Goal: Information Seeking & Learning: Learn about a topic

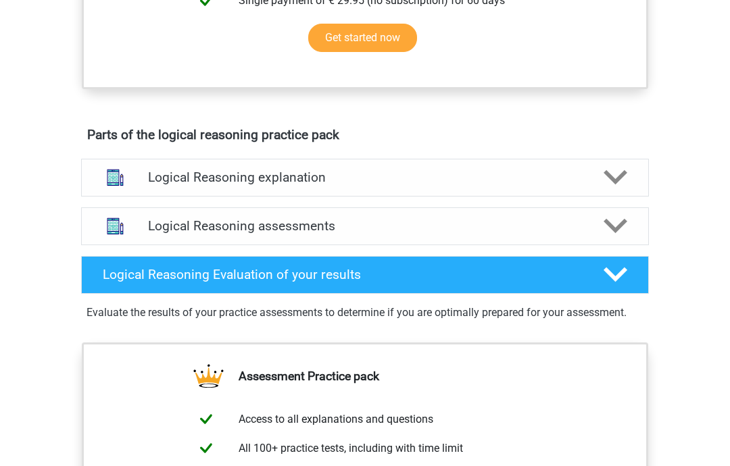
scroll to position [637, 0]
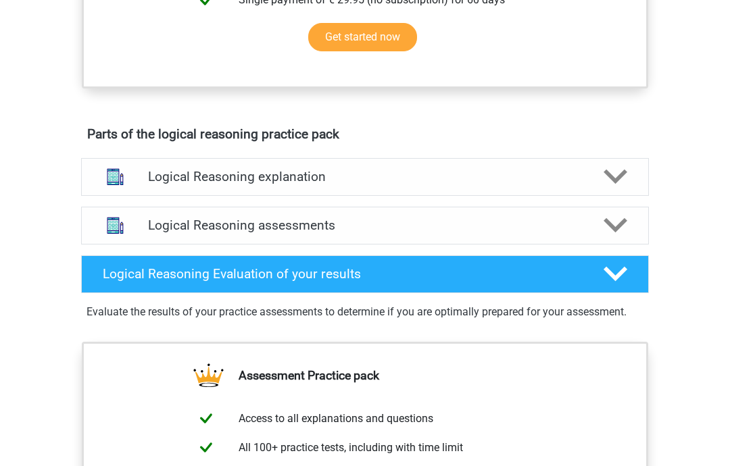
click at [611, 189] on icon at bounding box center [615, 178] width 24 height 24
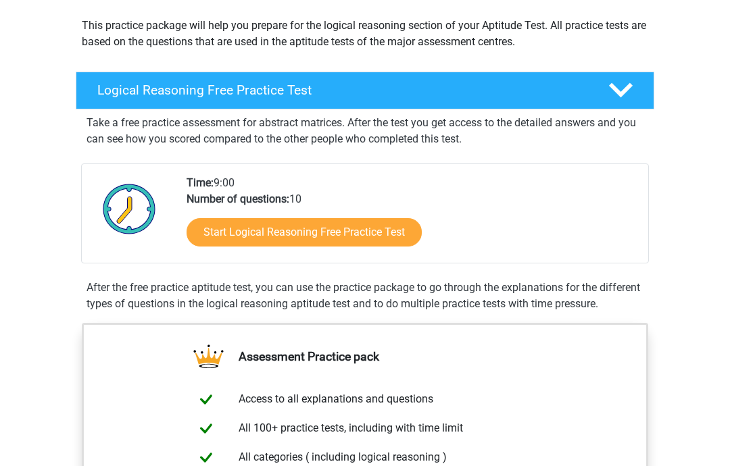
scroll to position [151, 0]
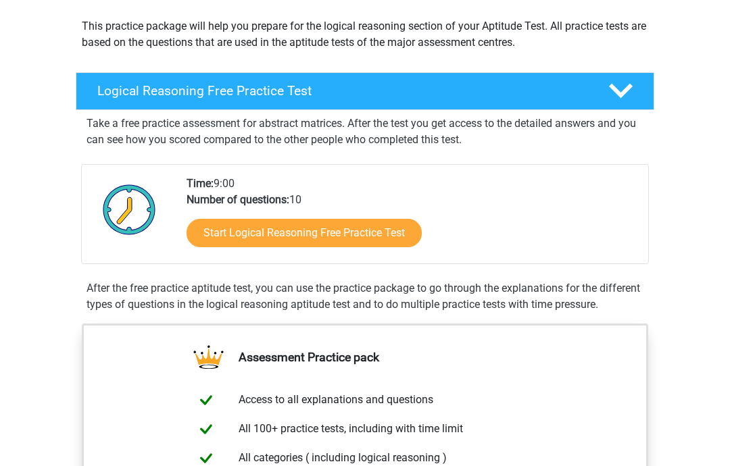
click at [294, 236] on link "Start Logical Reasoning Free Practice Test" at bounding box center [303, 233] width 235 height 28
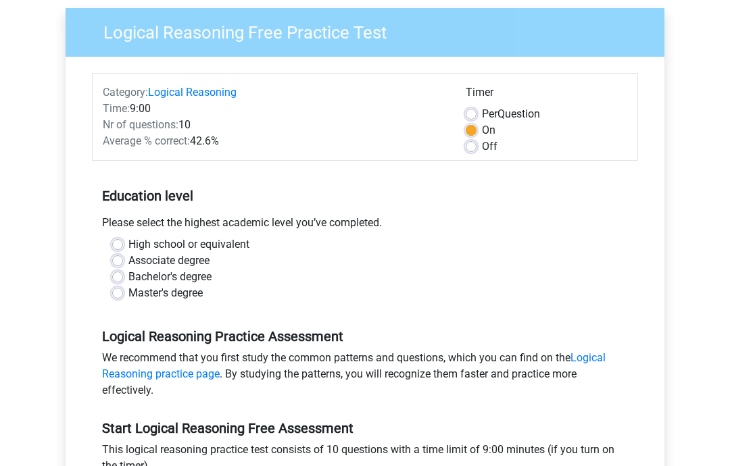
scroll to position [111, 0]
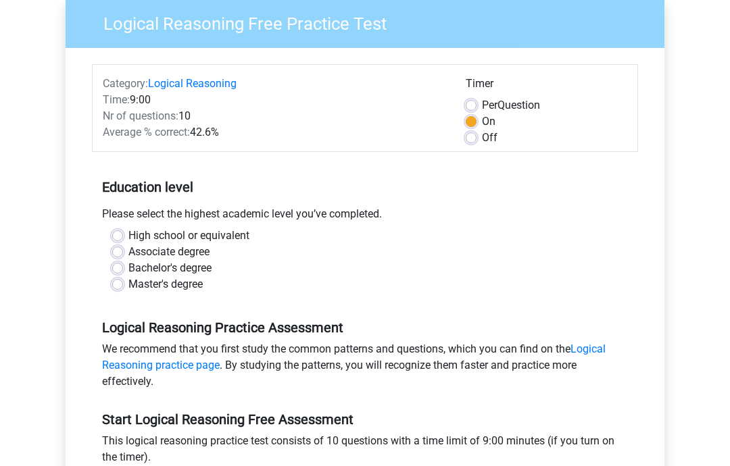
click at [128, 241] on label "High school or equivalent" at bounding box center [188, 236] width 121 height 16
click at [118, 241] on input "High school or equivalent" at bounding box center [117, 235] width 11 height 14
radio input "true"
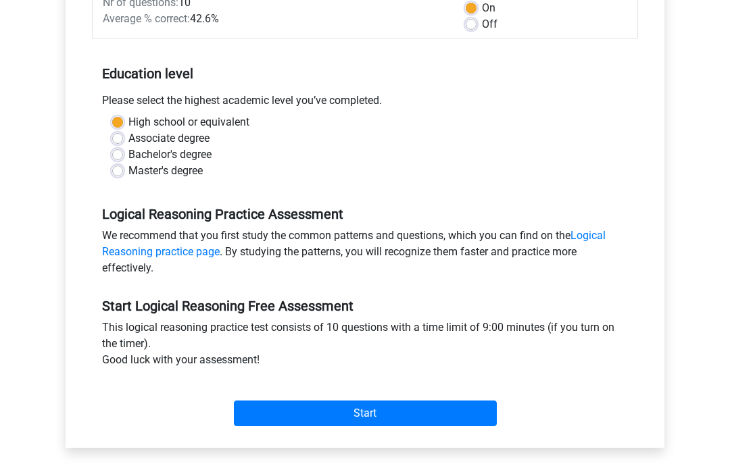
scroll to position [231, 0]
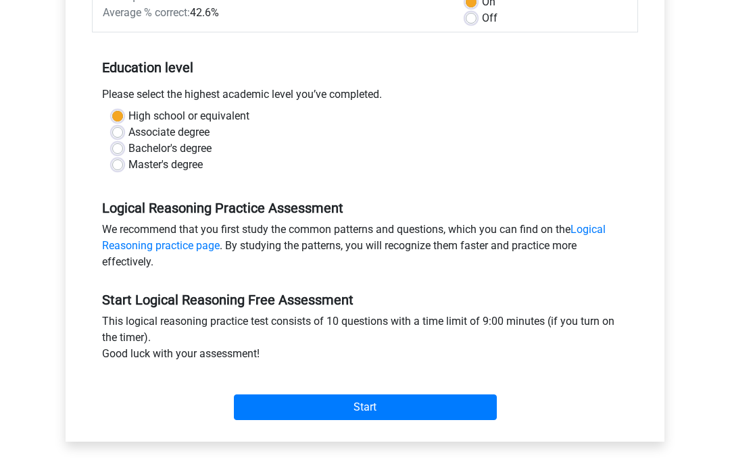
click at [315, 417] on input "Start" at bounding box center [365, 408] width 263 height 26
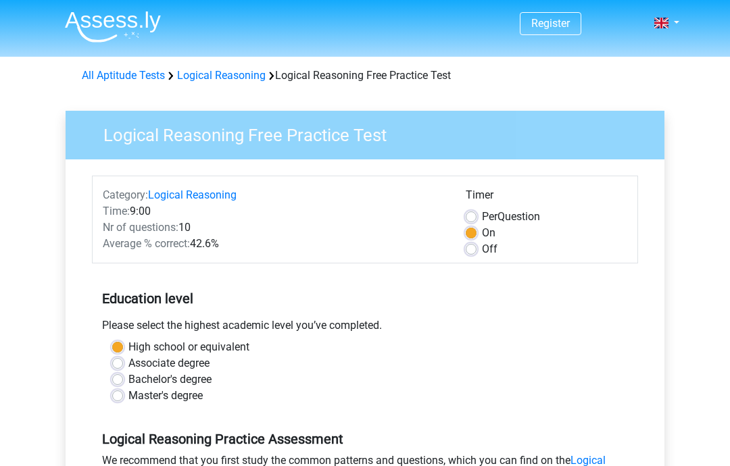
scroll to position [285, 0]
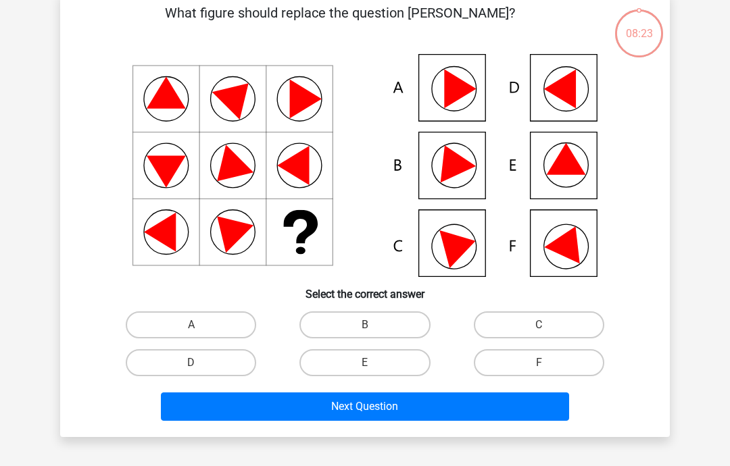
scroll to position [70, 0]
click at [374, 363] on label "E" at bounding box center [364, 362] width 130 height 27
click at [374, 363] on input "E" at bounding box center [369, 367] width 9 height 9
radio input "true"
click at [388, 409] on button "Next Question" at bounding box center [365, 407] width 409 height 28
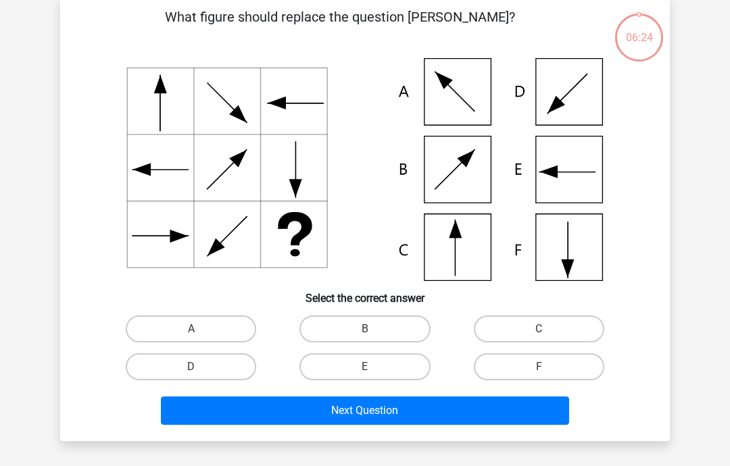
scroll to position [62, 0]
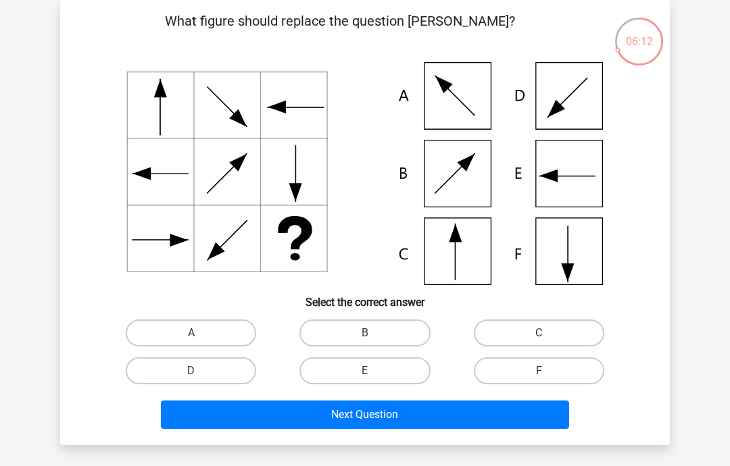
click at [540, 332] on label "C" at bounding box center [539, 333] width 130 height 27
click at [540, 333] on input "C" at bounding box center [543, 337] width 9 height 9
radio input "true"
click at [376, 414] on button "Next Question" at bounding box center [365, 415] width 409 height 28
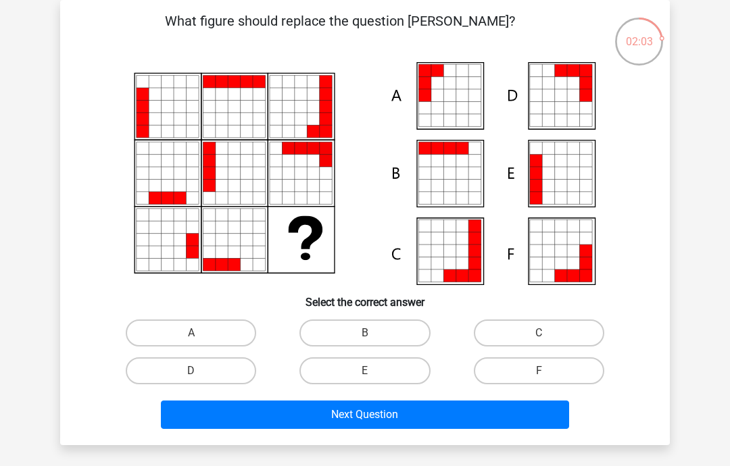
click at [569, 107] on icon at bounding box center [573, 108] width 12 height 12
click at [205, 372] on label "D" at bounding box center [191, 370] width 130 height 27
click at [200, 372] on input "D" at bounding box center [195, 375] width 9 height 9
radio input "true"
click at [385, 419] on button "Next Question" at bounding box center [365, 415] width 409 height 28
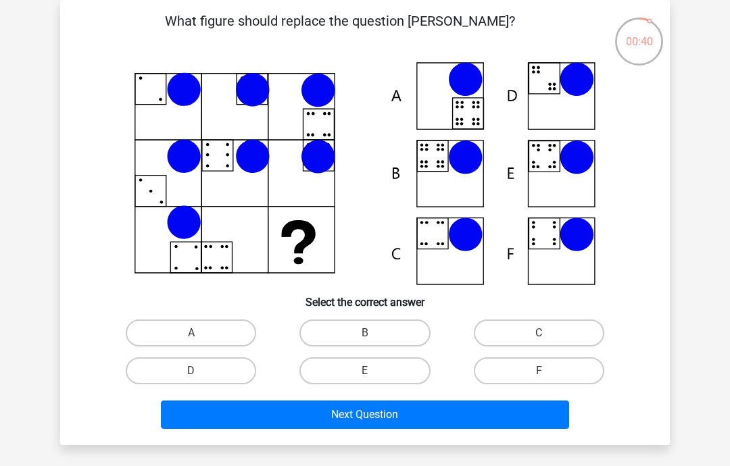
click at [539, 378] on input "F" at bounding box center [543, 375] width 9 height 9
radio input "true"
click at [366, 420] on button "Next Question" at bounding box center [365, 415] width 409 height 28
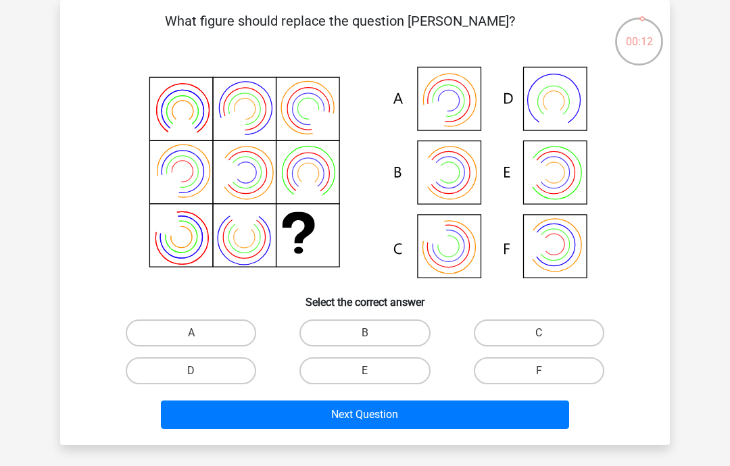
click at [536, 374] on label "F" at bounding box center [539, 370] width 130 height 27
click at [539, 374] on input "F" at bounding box center [543, 375] width 9 height 9
radio input "true"
click at [385, 419] on button "Next Question" at bounding box center [365, 415] width 409 height 28
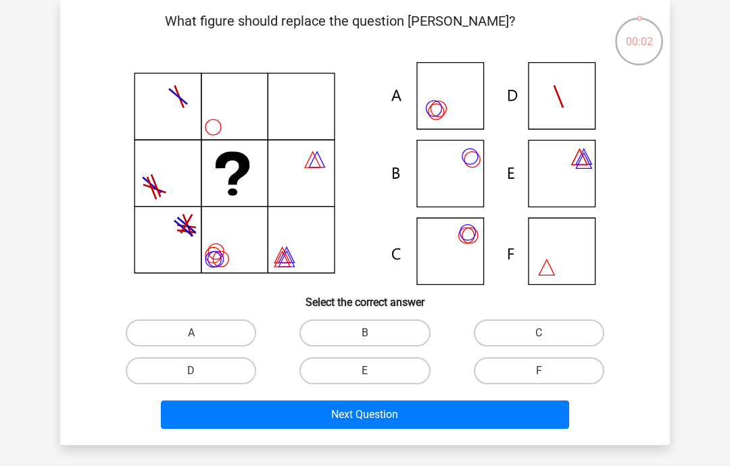
click at [556, 264] on icon at bounding box center [365, 173] width 545 height 223
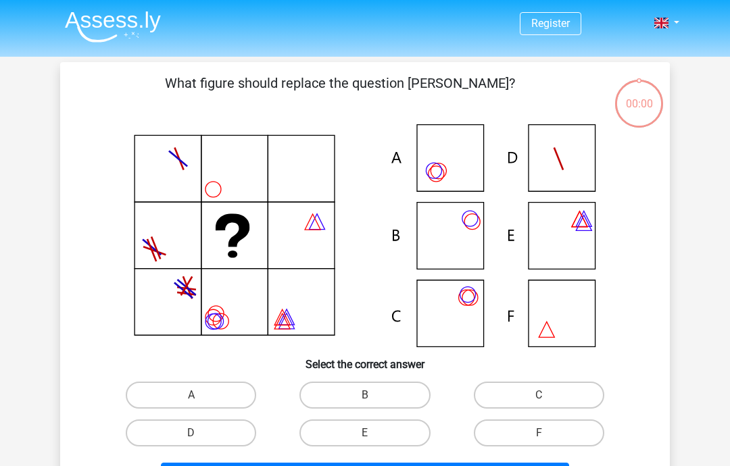
scroll to position [62, 0]
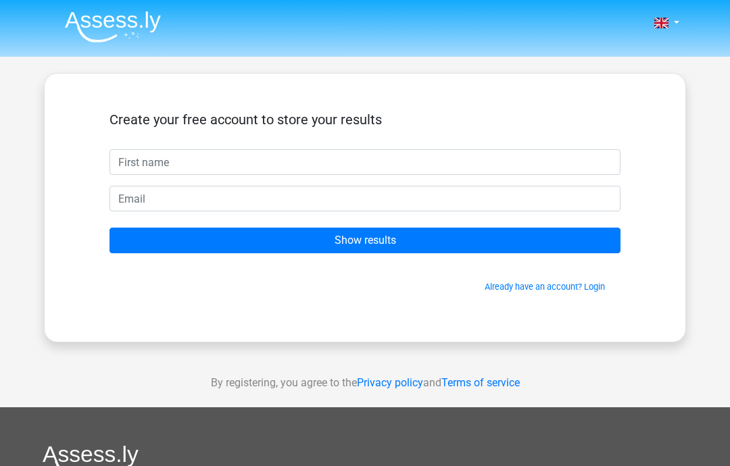
scroll to position [62, 0]
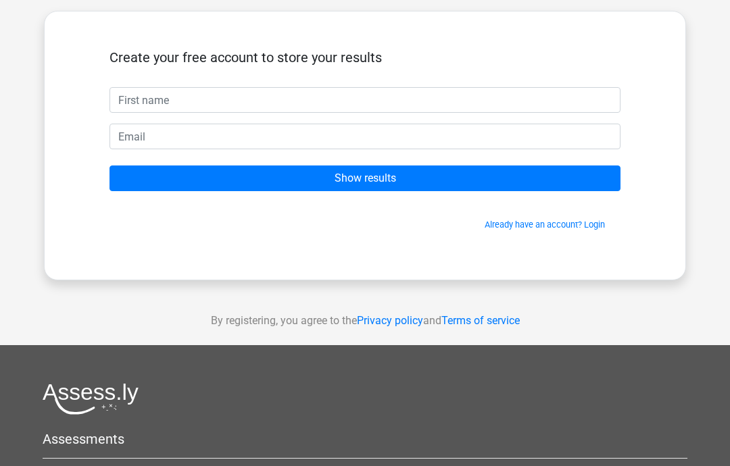
click at [692, 86] on div "Nederlands English" at bounding box center [365, 320] width 730 height 764
